Goal: Task Accomplishment & Management: Manage account settings

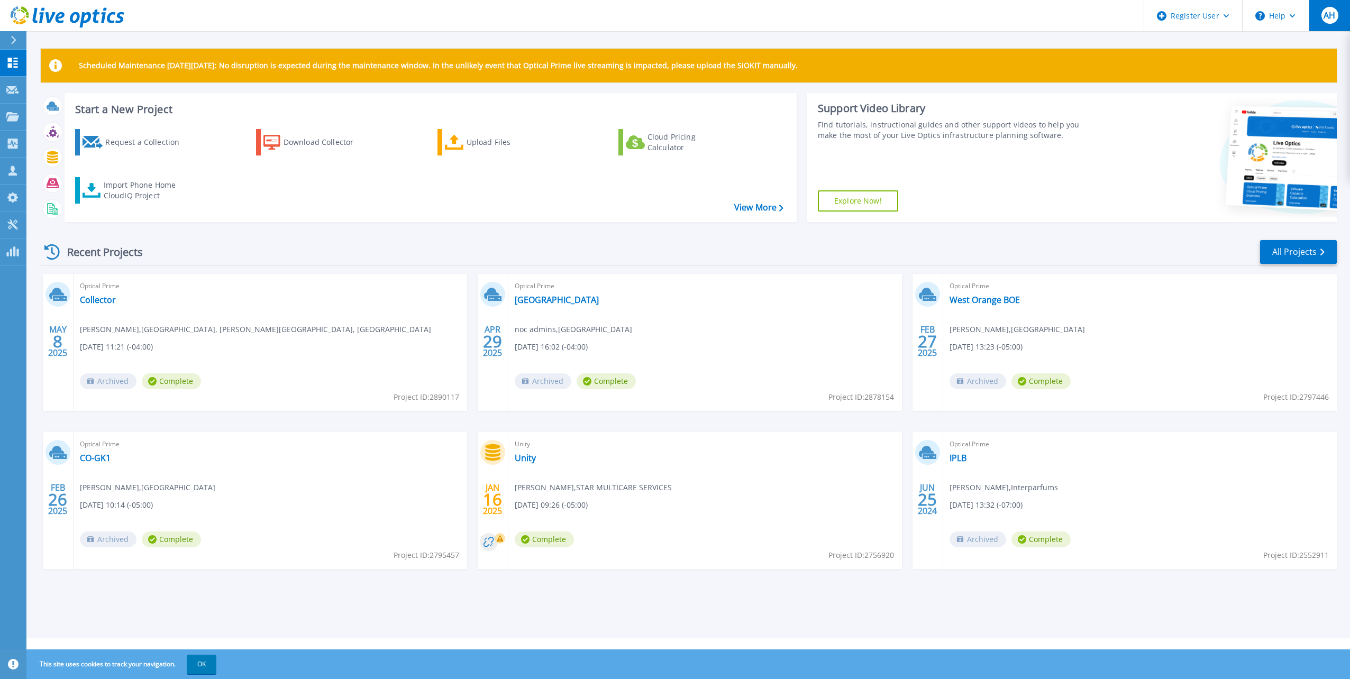
click at [1324, 20] on span "AH" at bounding box center [1329, 15] width 12 height 8
click at [198, 14] on header "Register User Help AH Dell User Ashleigh Hickman Ashleigh.Hickman@Dell.com Dell…" at bounding box center [675, 16] width 1350 height 32
click at [7, 40] on button at bounding box center [13, 40] width 26 height 19
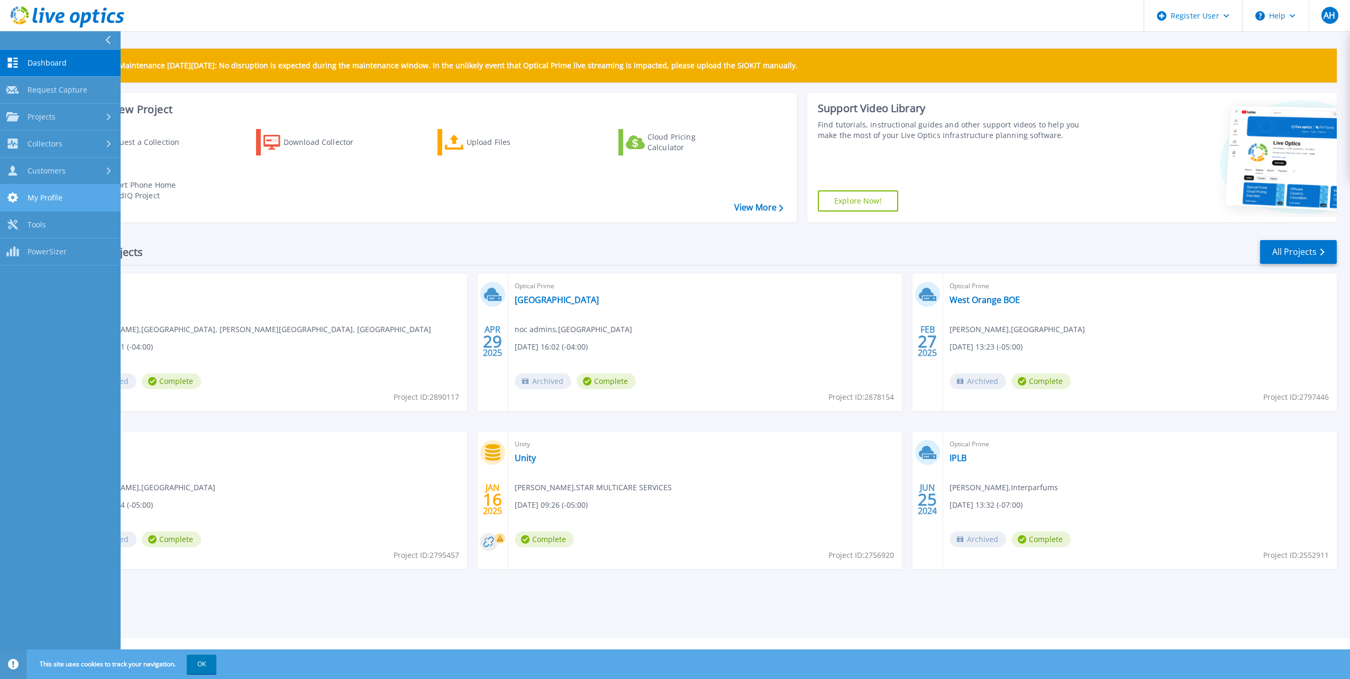
click at [58, 201] on span "My Profile" at bounding box center [45, 198] width 35 height 10
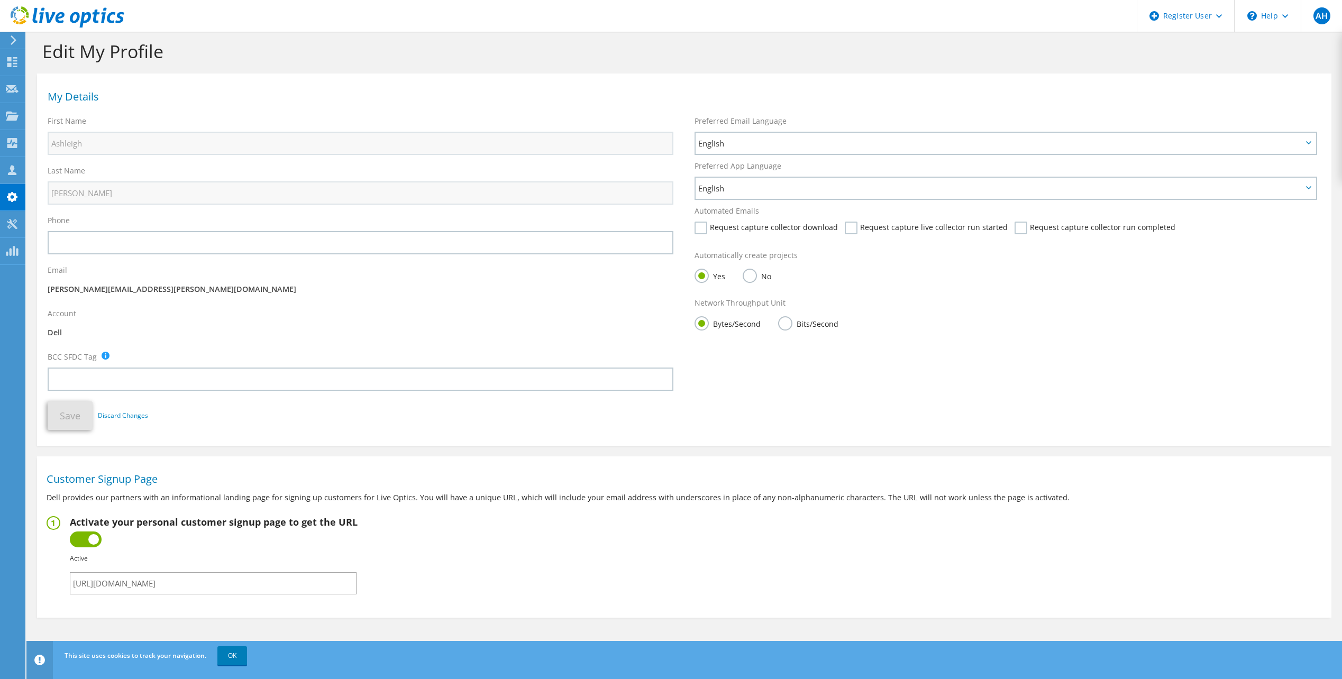
scroll to position [11, 0]
drag, startPoint x: 322, startPoint y: 593, endPoint x: 273, endPoint y: 589, distance: 49.4
click at [273, 589] on section "Customer Signup Page Dell provides our partners with an informational landing p…" at bounding box center [684, 532] width 1294 height 145
drag, startPoint x: 319, startPoint y: 587, endPoint x: 70, endPoint y: 579, distance: 249.8
click at [70, 579] on input "[URL][DOMAIN_NAME]" at bounding box center [213, 581] width 287 height 22
